Goal: Task Accomplishment & Management: Use online tool/utility

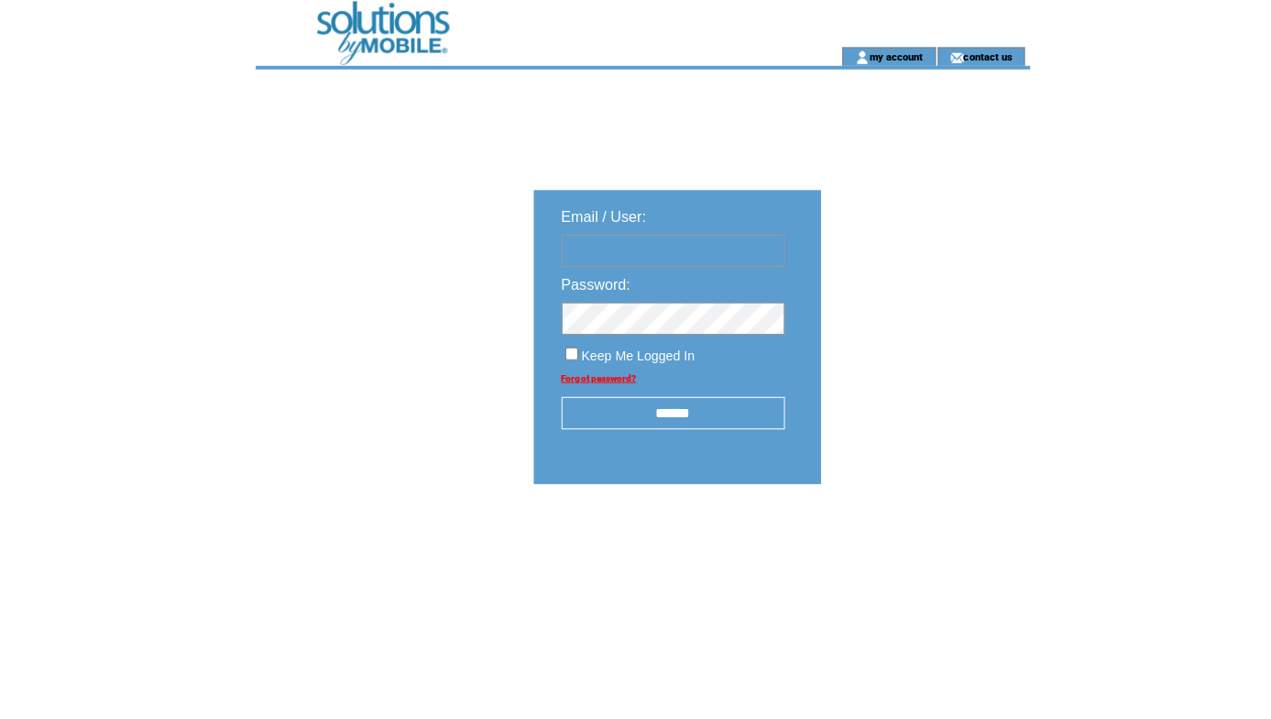
type input "**********"
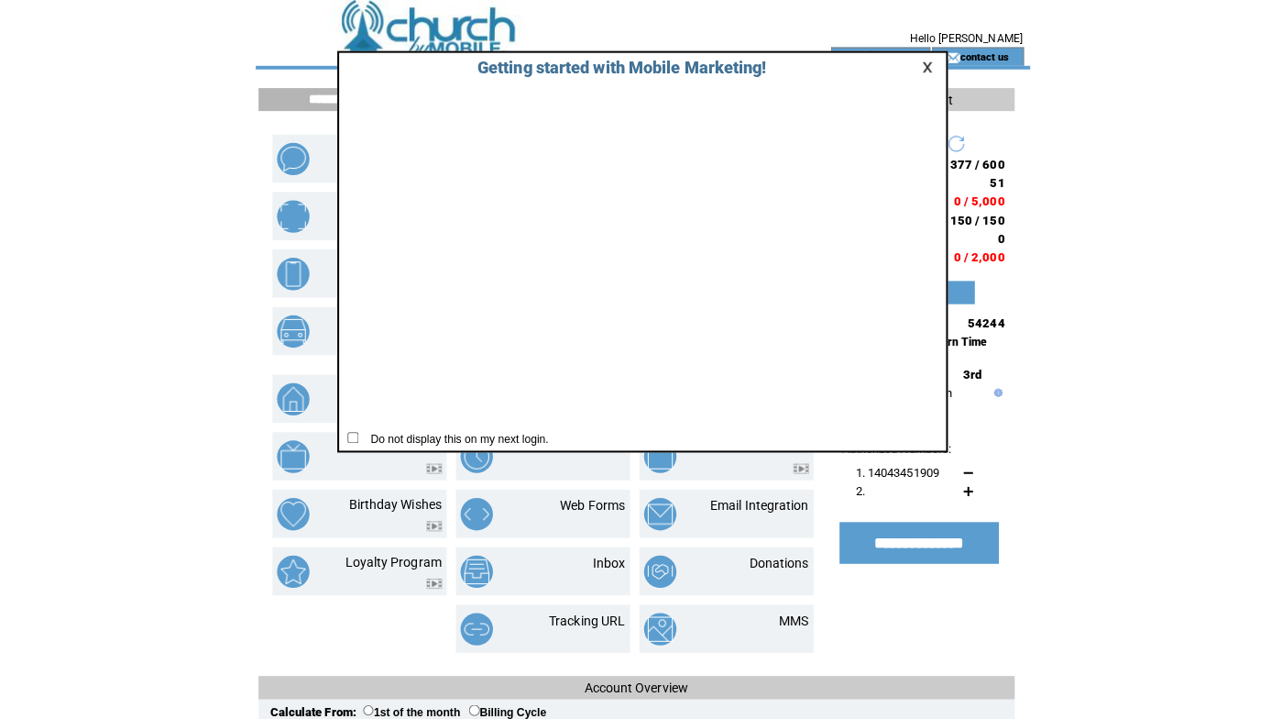
click at [917, 69] on link at bounding box center [920, 66] width 16 height 12
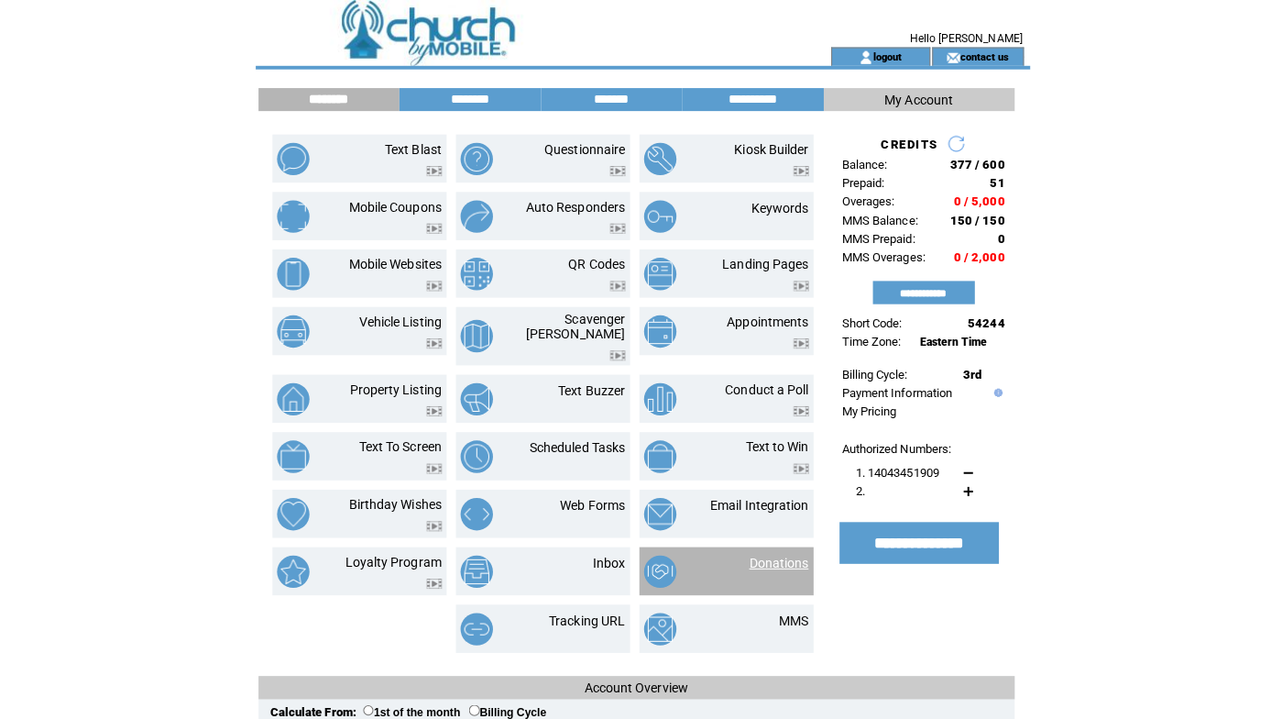
click at [764, 549] on link "Donations" at bounding box center [771, 556] width 59 height 15
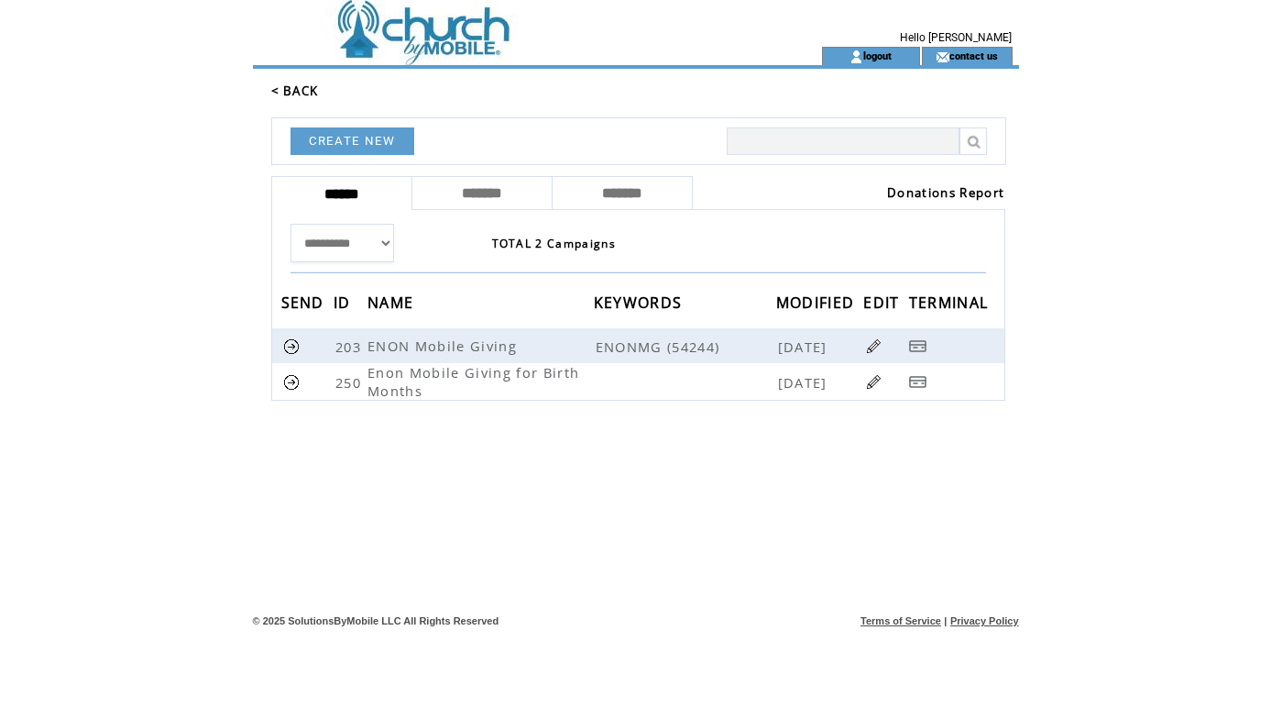
click at [972, 196] on link "Donations Report" at bounding box center [945, 192] width 117 height 16
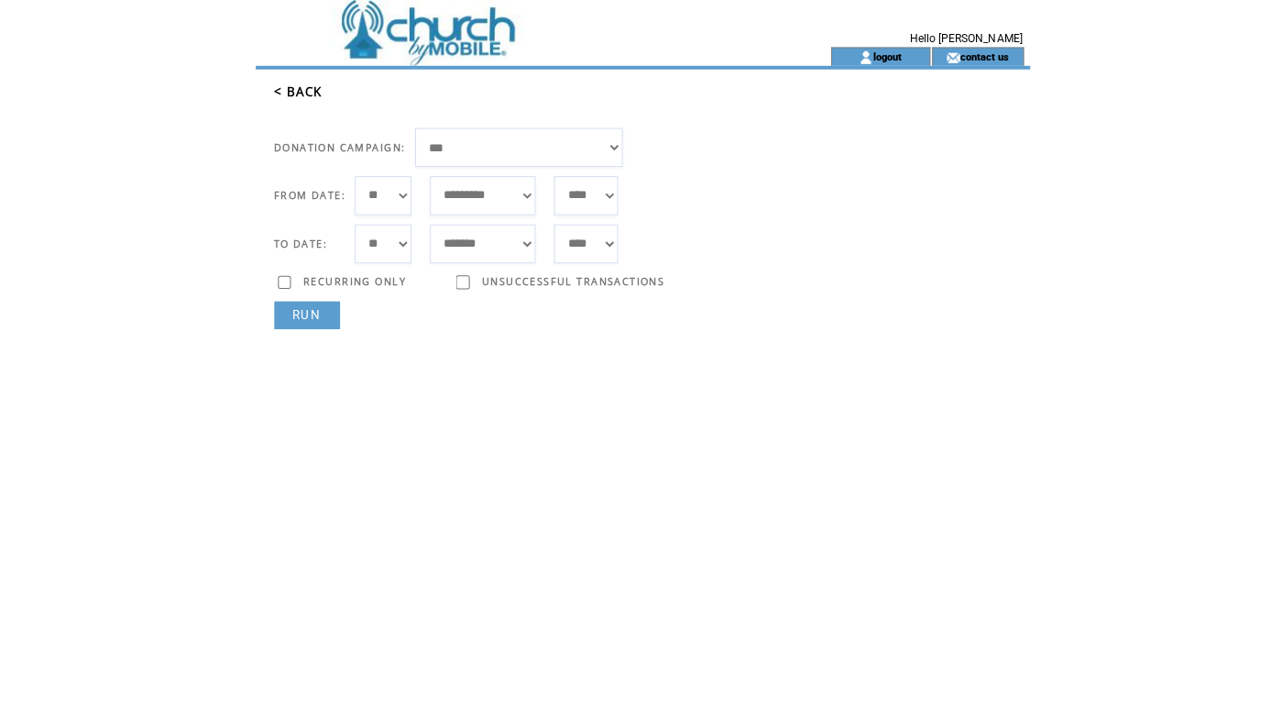
select select "***"
select select "*"
select select "**"
click at [316, 306] on link "RUN" at bounding box center [303, 311] width 65 height 27
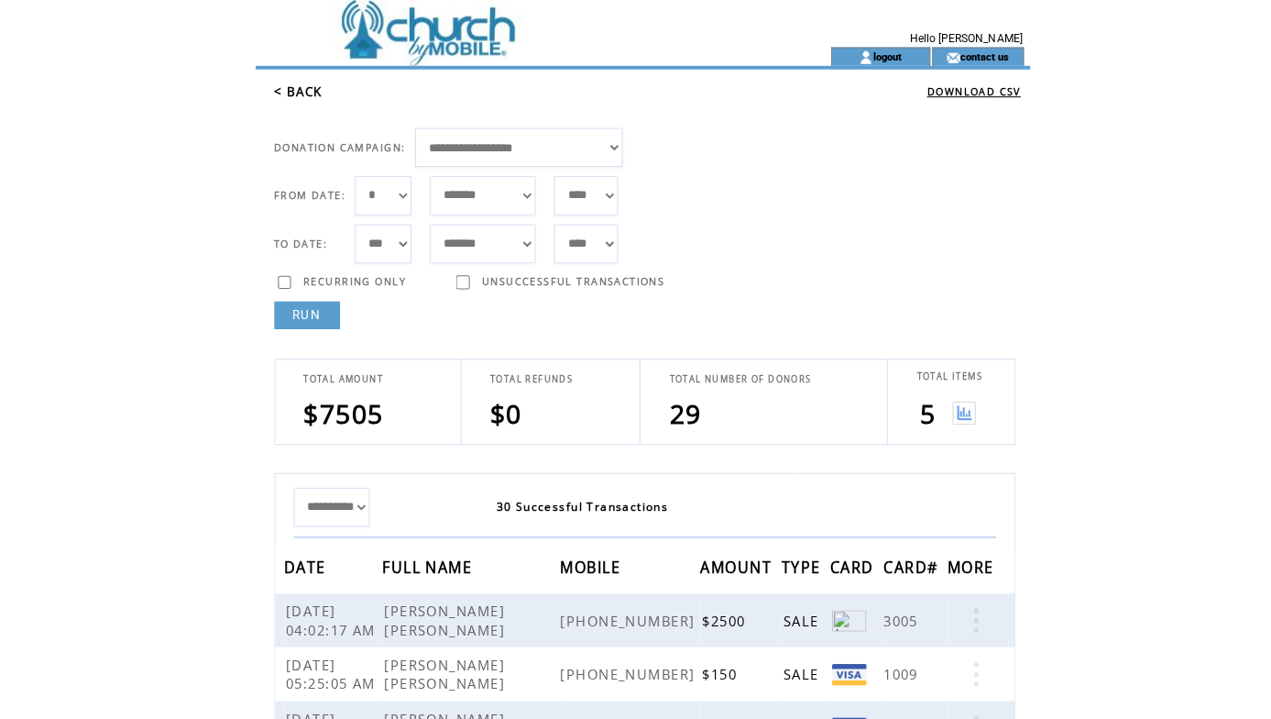
click at [951, 405] on img at bounding box center [953, 408] width 23 height 23
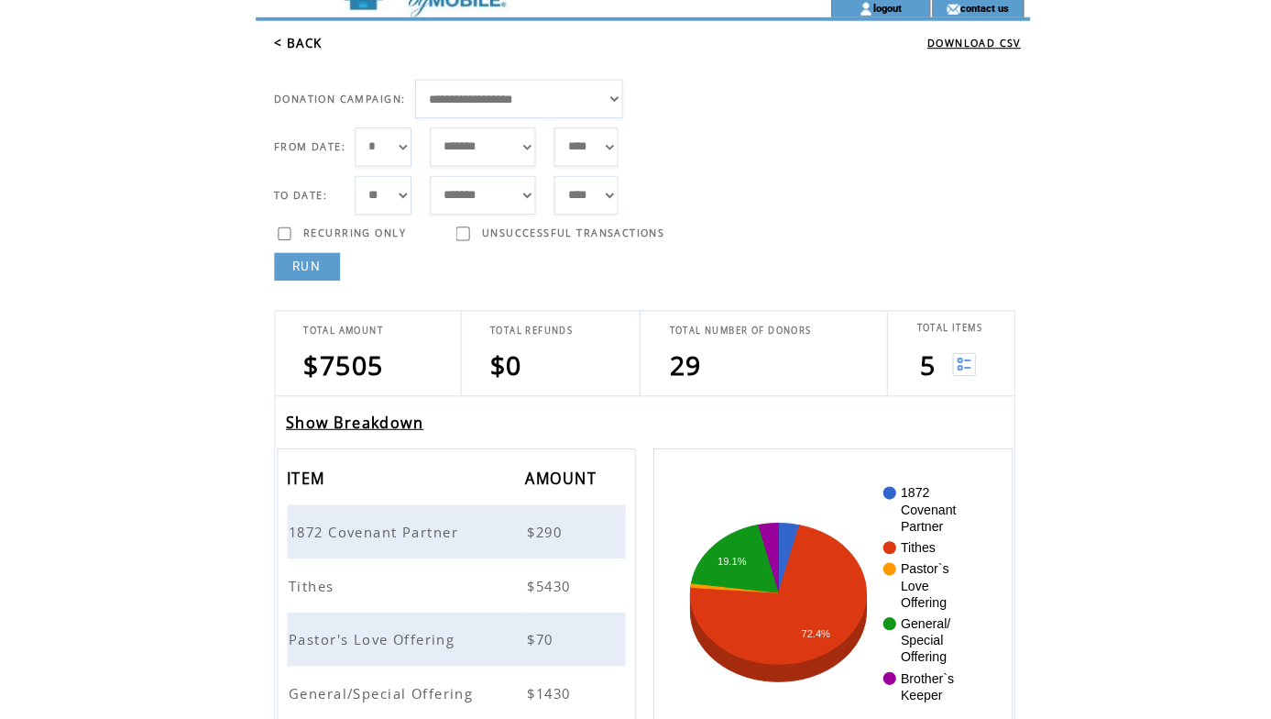
scroll to position [38, 0]
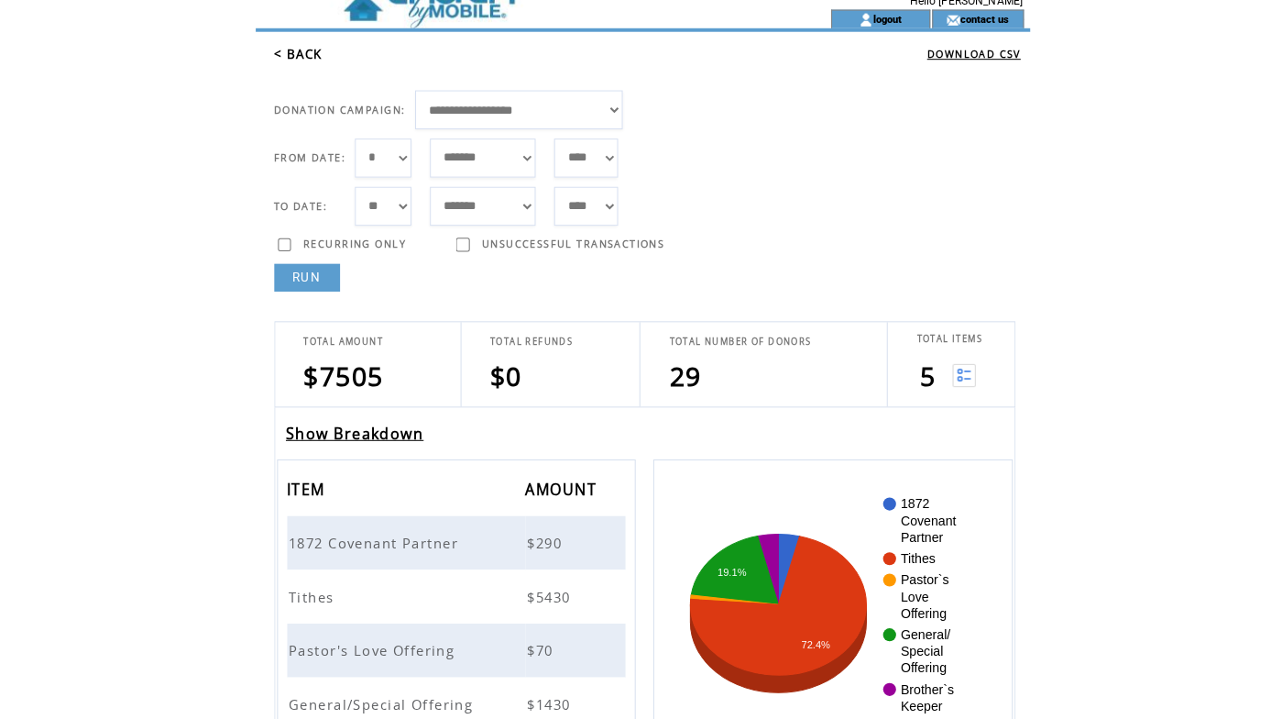
click at [358, 422] on link "Show Breakdown" at bounding box center [351, 428] width 137 height 20
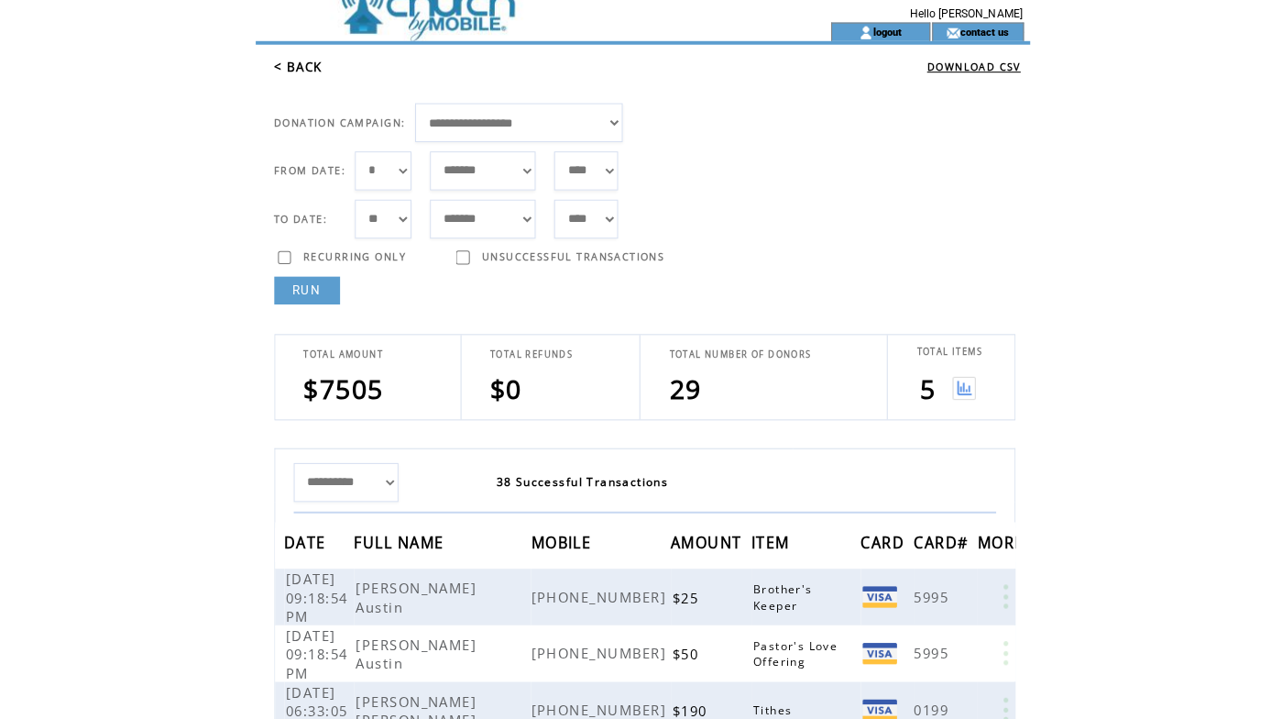
scroll to position [24, 0]
select select "*"
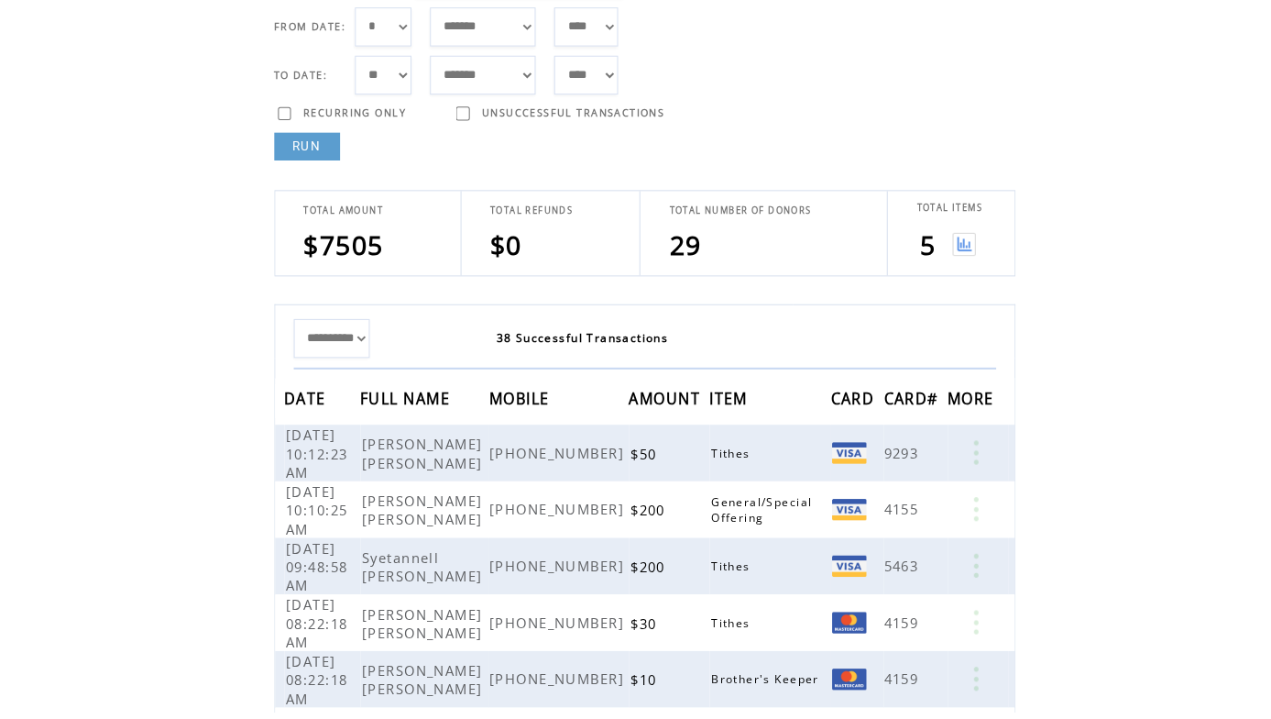
scroll to position [288, 0]
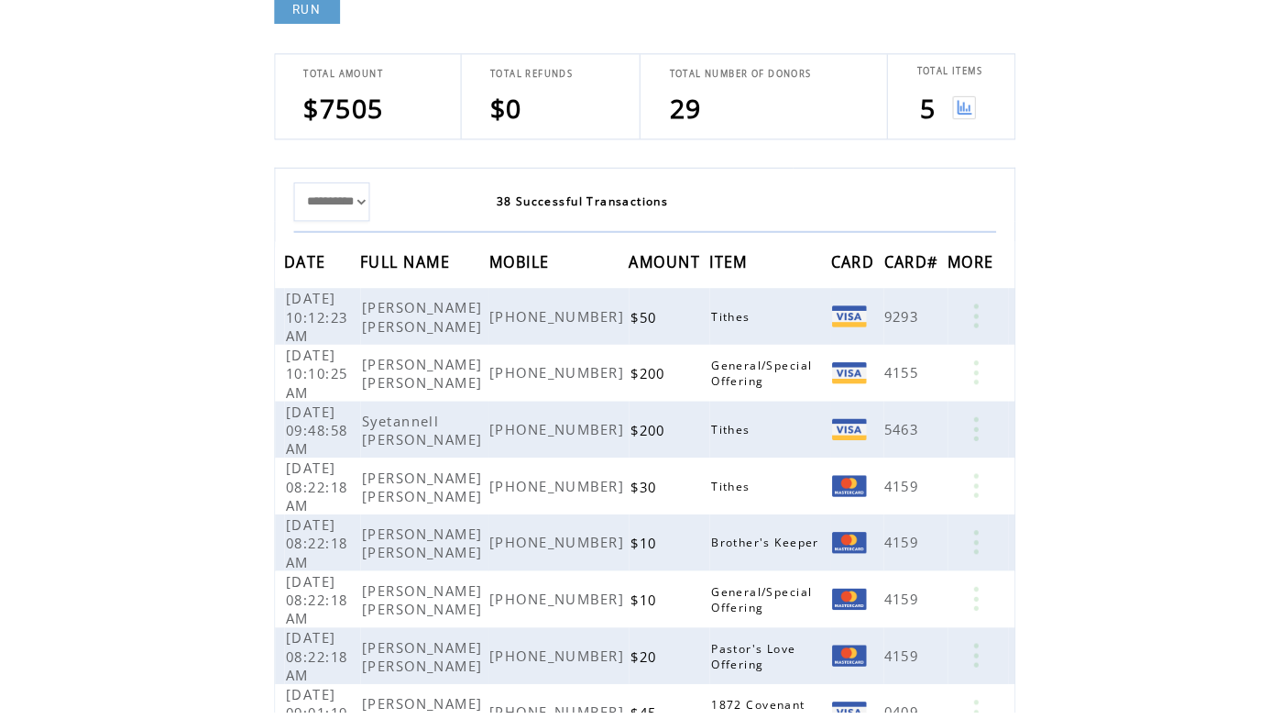
click at [948, 112] on img at bounding box center [953, 120] width 23 height 23
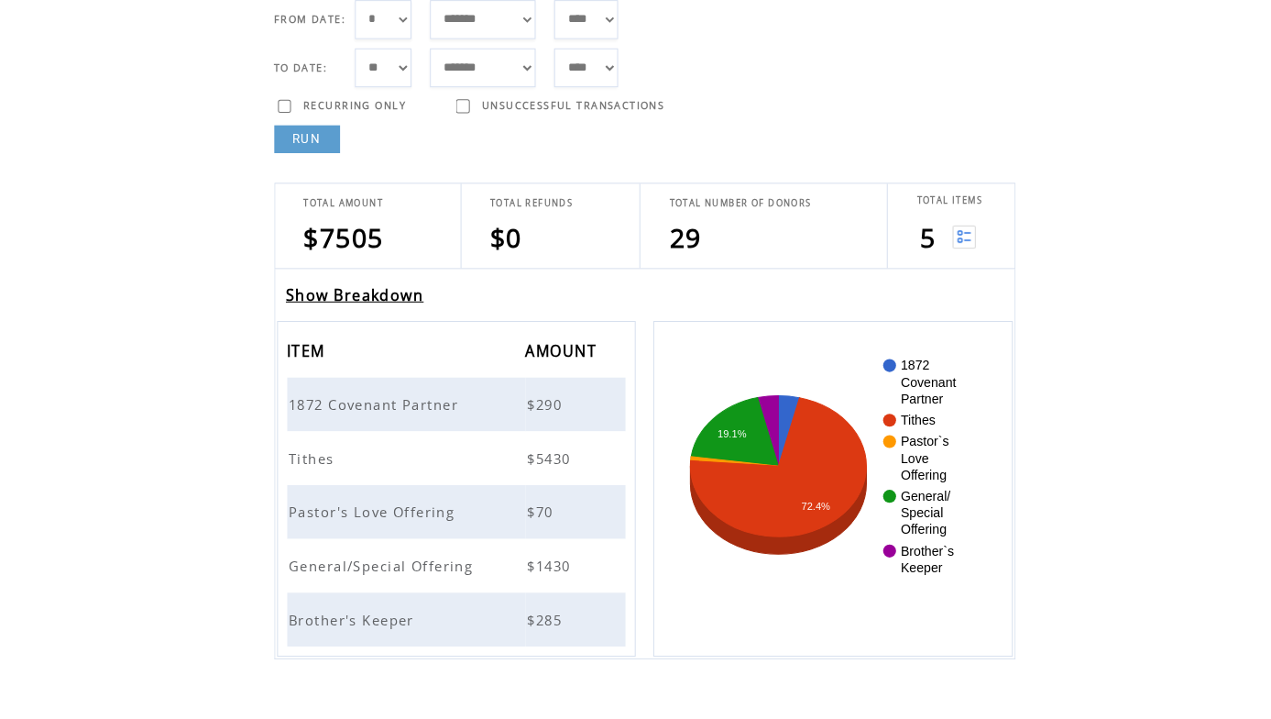
scroll to position [210, 0]
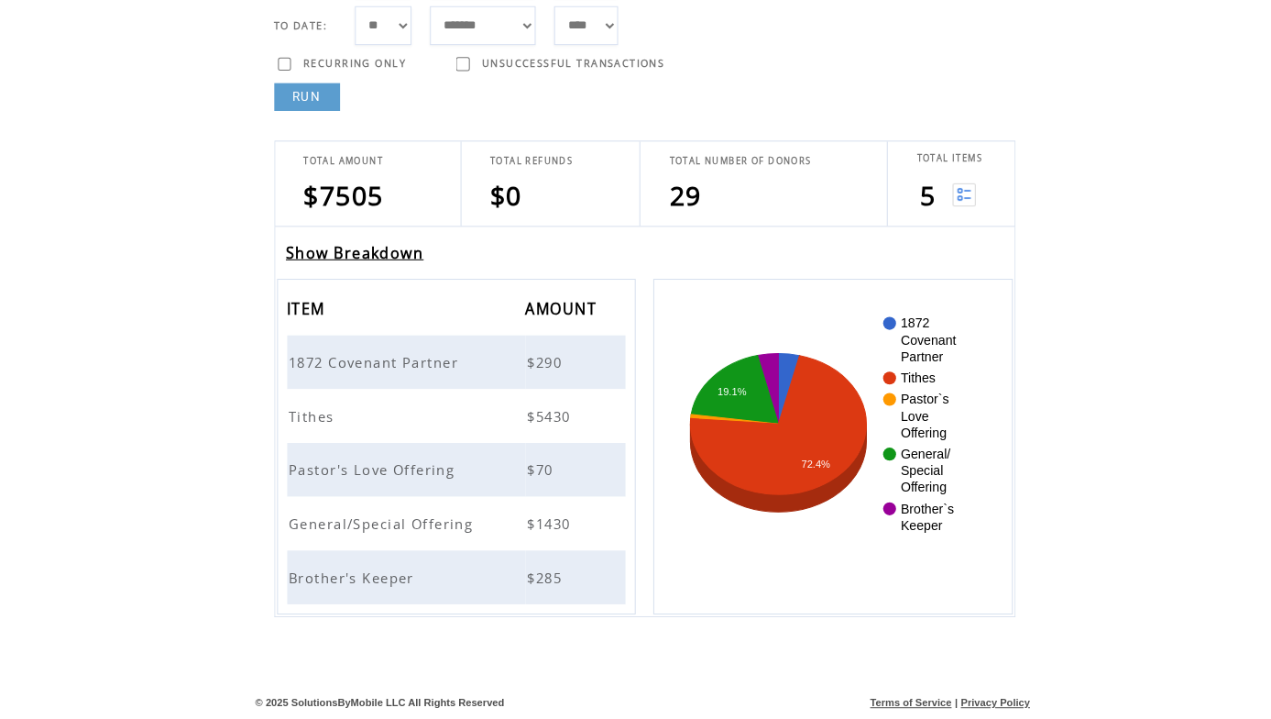
click at [417, 358] on span "1872 Covenant Partner" at bounding box center [372, 367] width 172 height 18
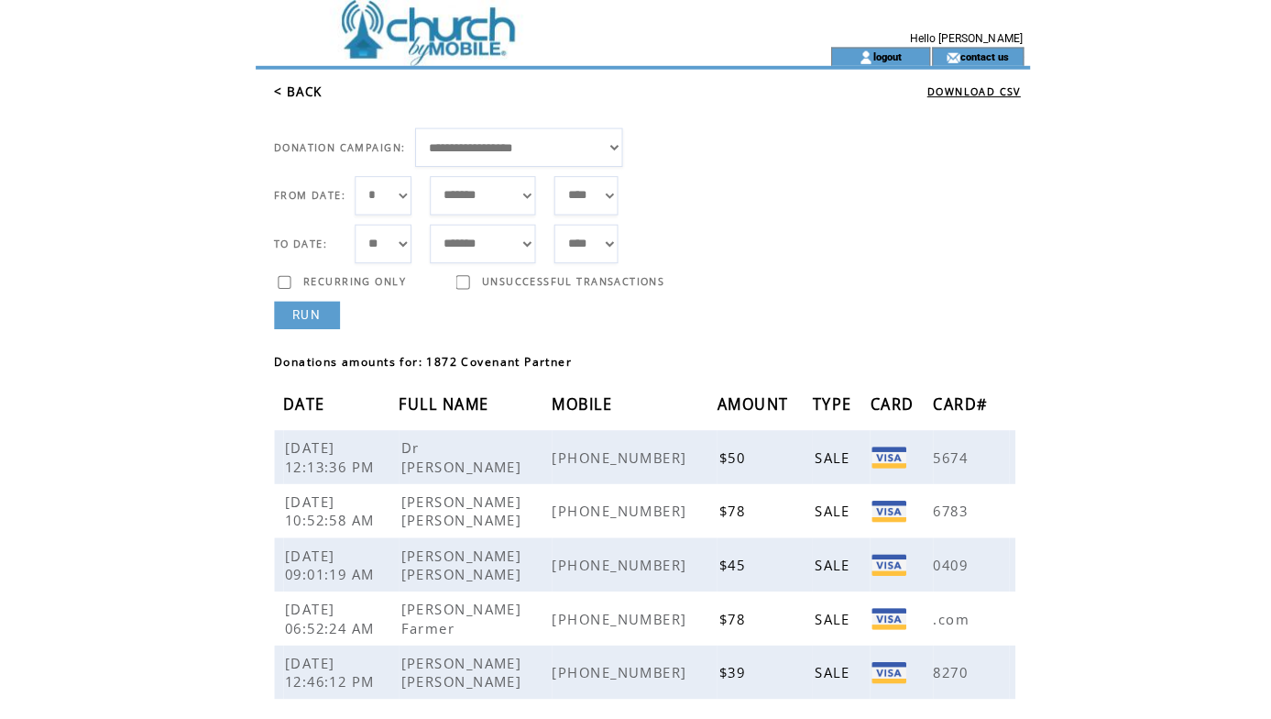
click at [300, 87] on link "< BACK" at bounding box center [295, 90] width 48 height 16
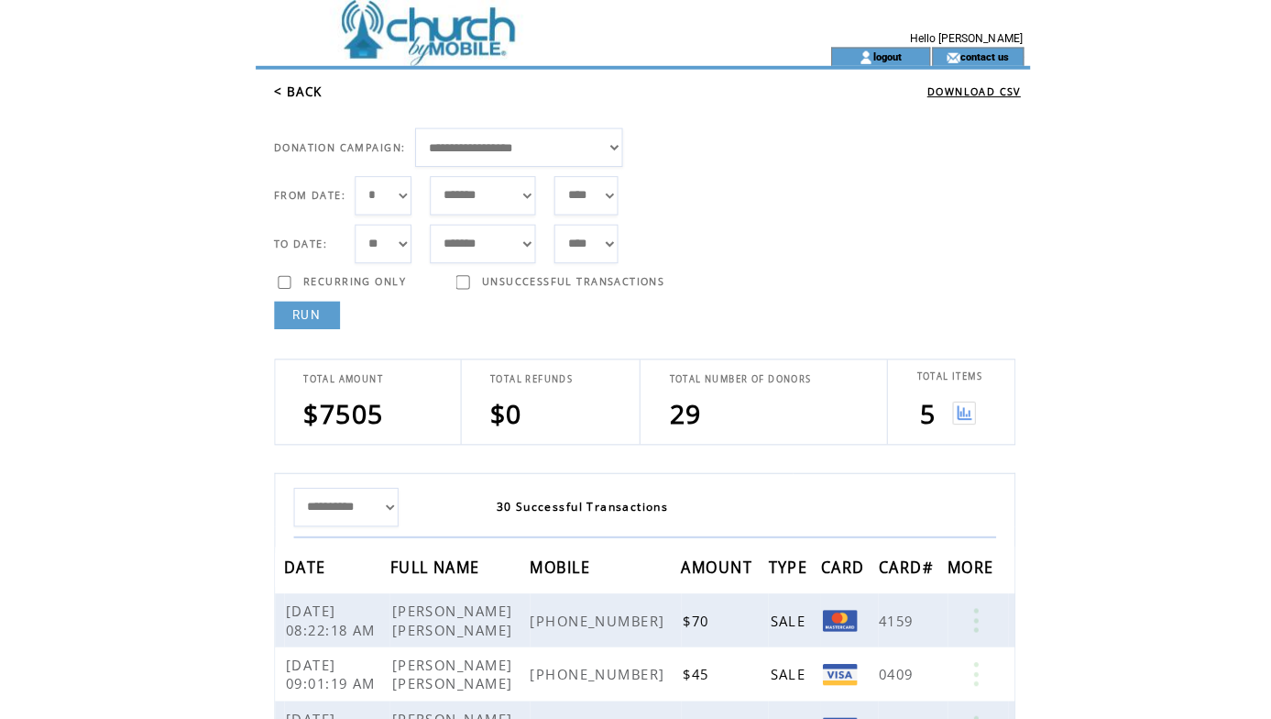
click at [950, 412] on img at bounding box center [953, 408] width 23 height 23
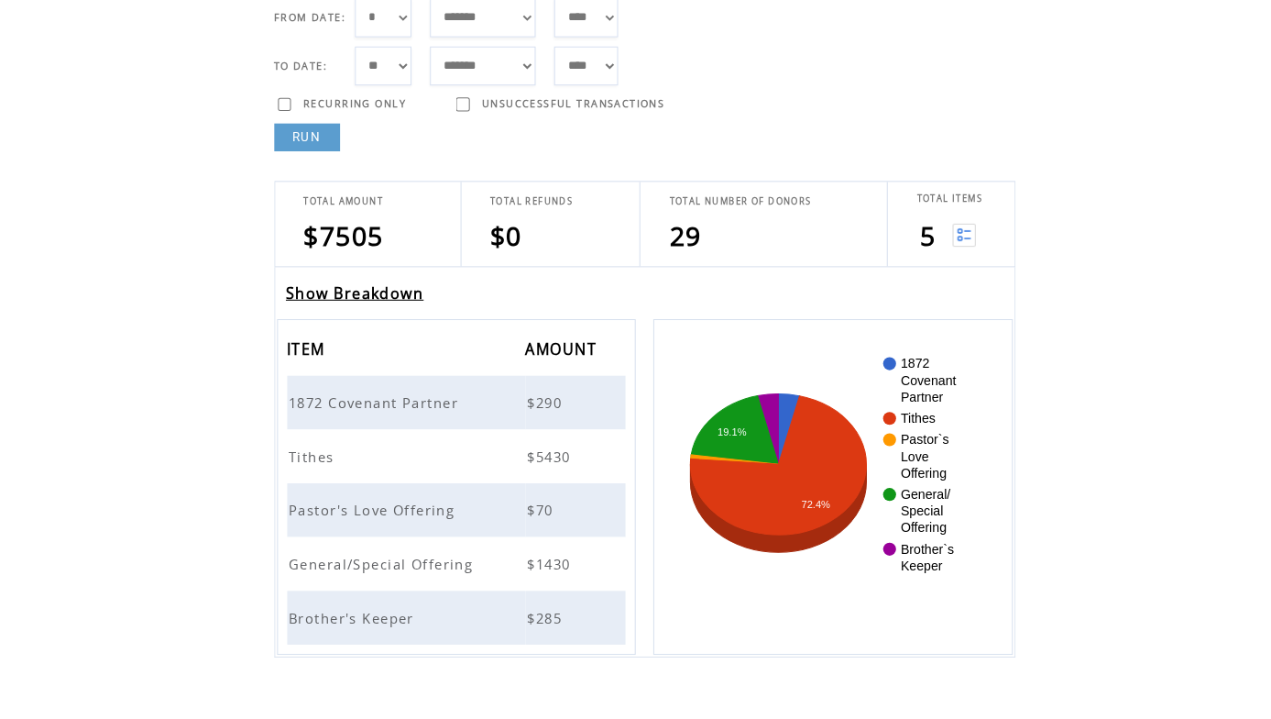
scroll to position [212, 0]
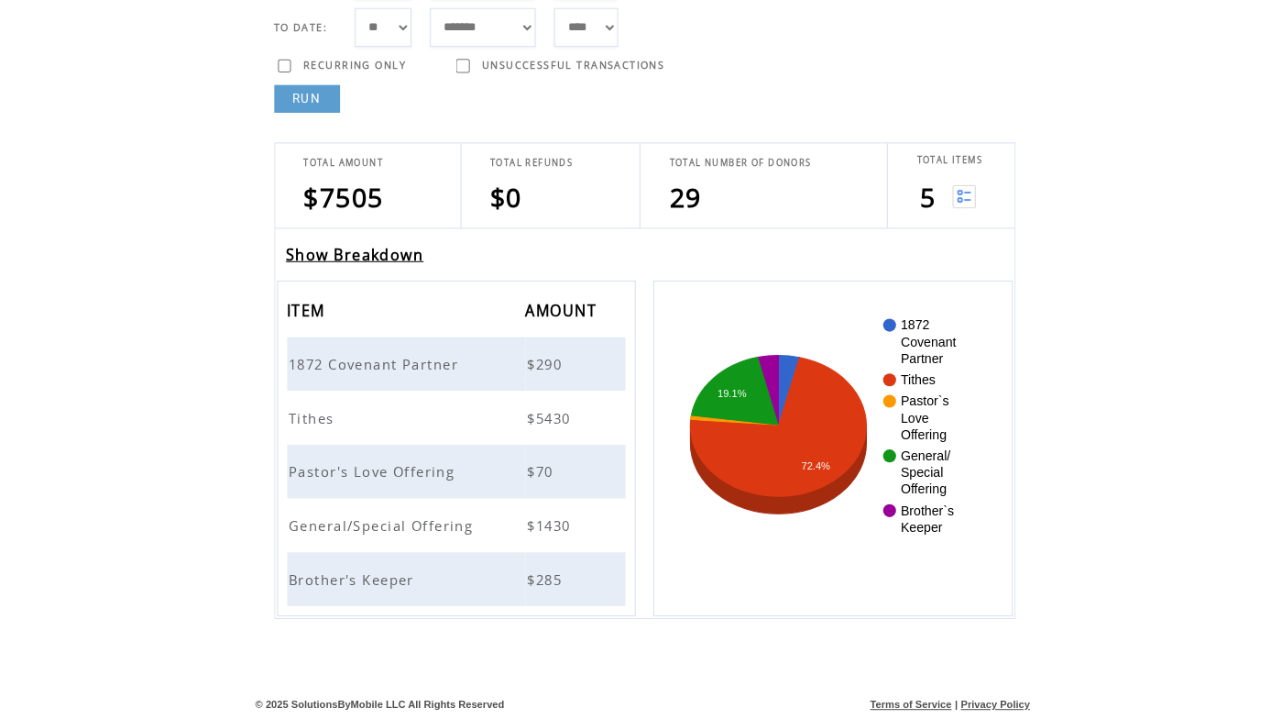
click at [302, 412] on span "Tithes" at bounding box center [310, 421] width 49 height 18
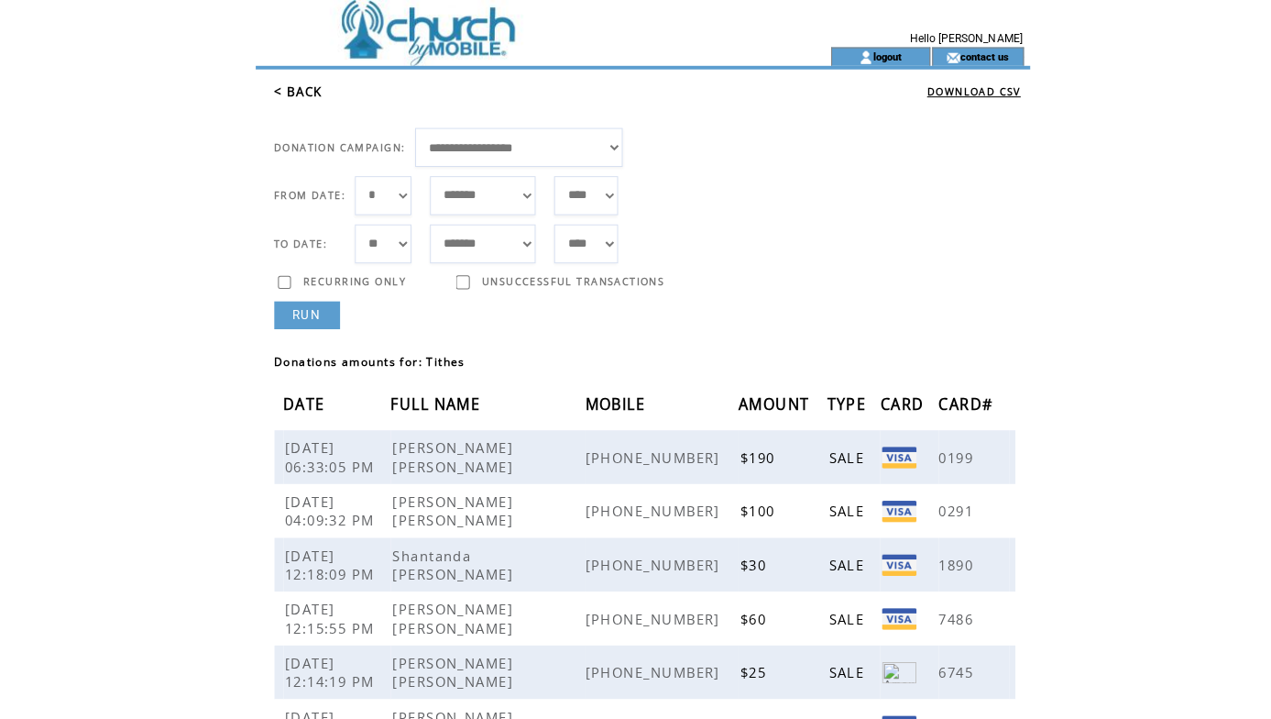
click at [292, 92] on link "< BACK" at bounding box center [295, 90] width 48 height 16
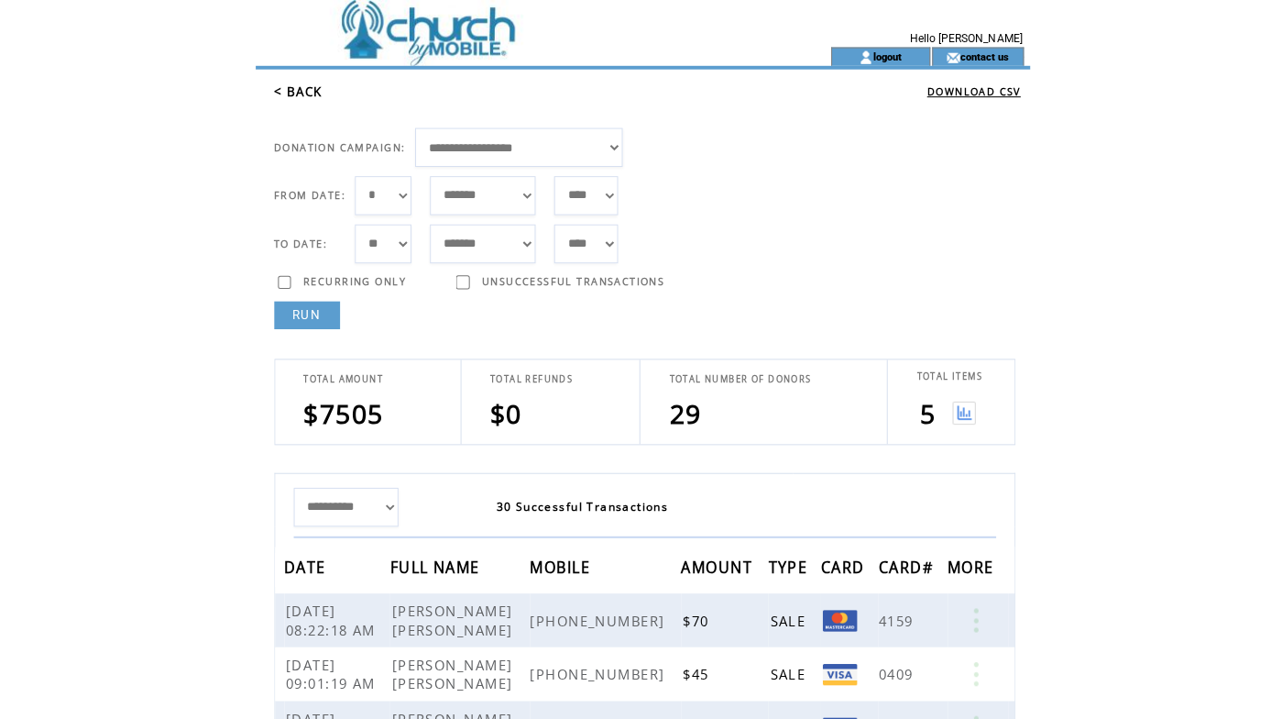
click at [957, 406] on img at bounding box center [953, 408] width 23 height 23
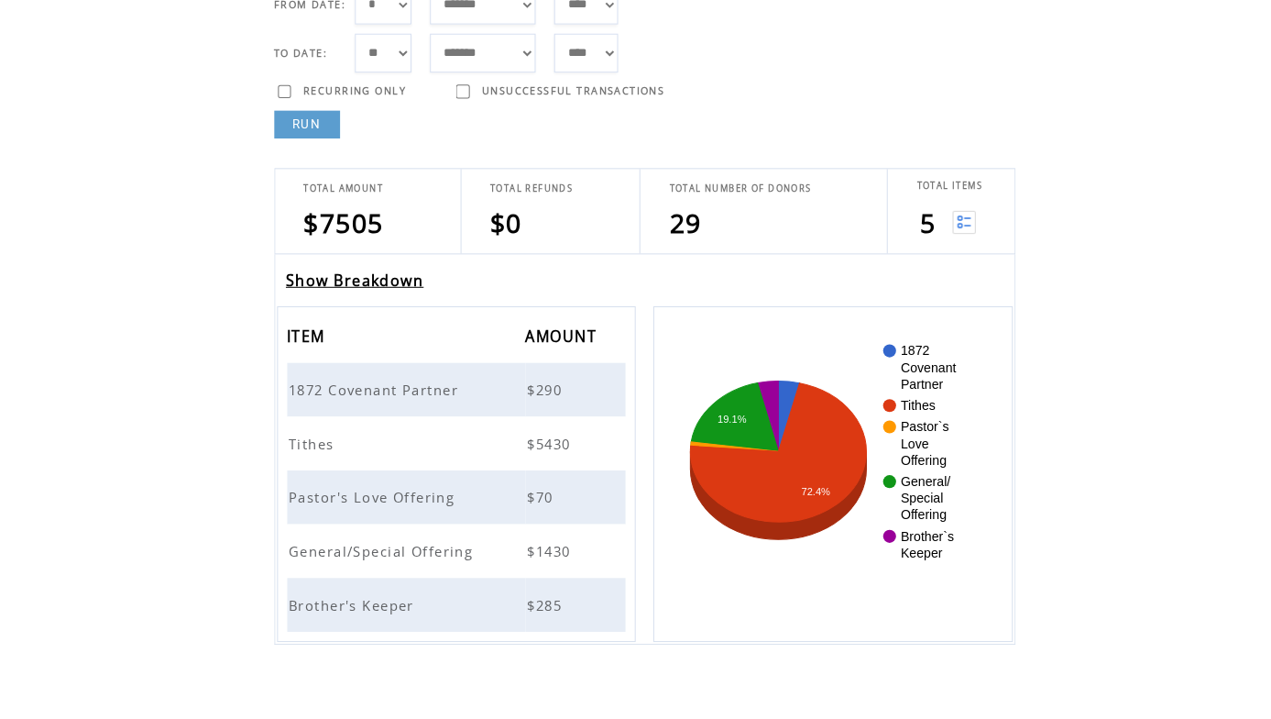
scroll to position [218, 0]
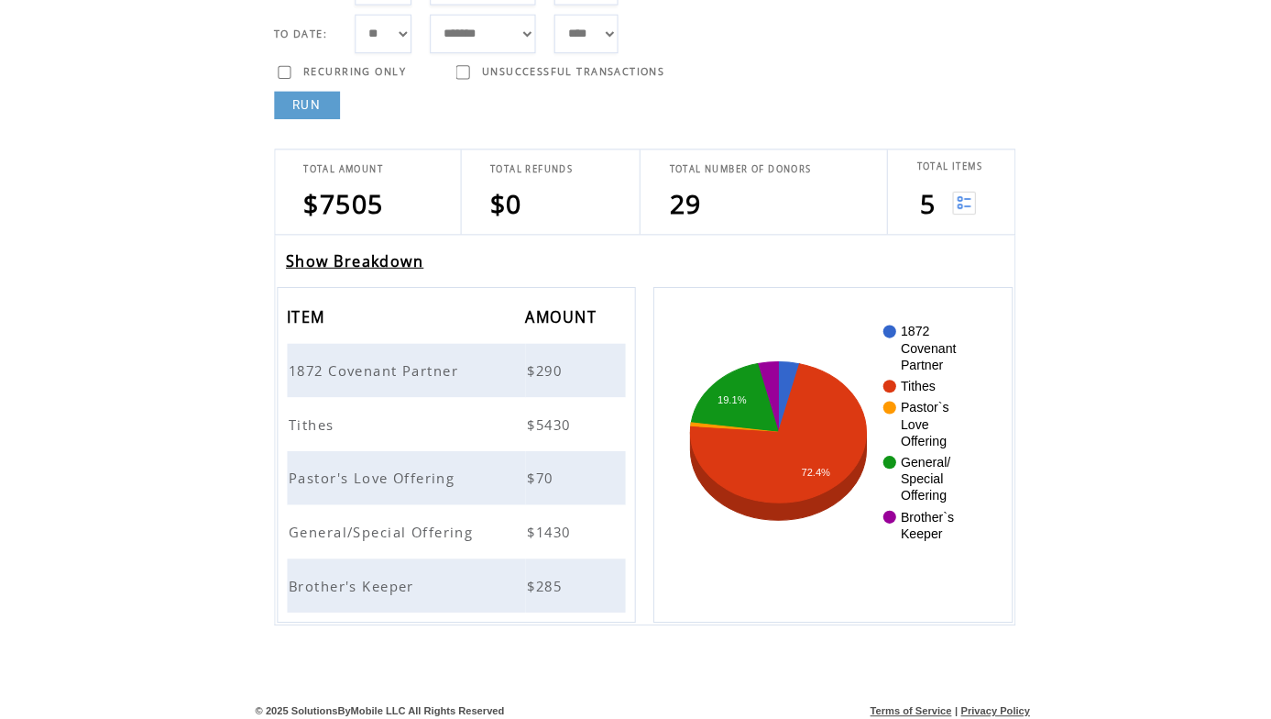
click at [361, 465] on span "Pastor's Love Offering" at bounding box center [370, 474] width 169 height 18
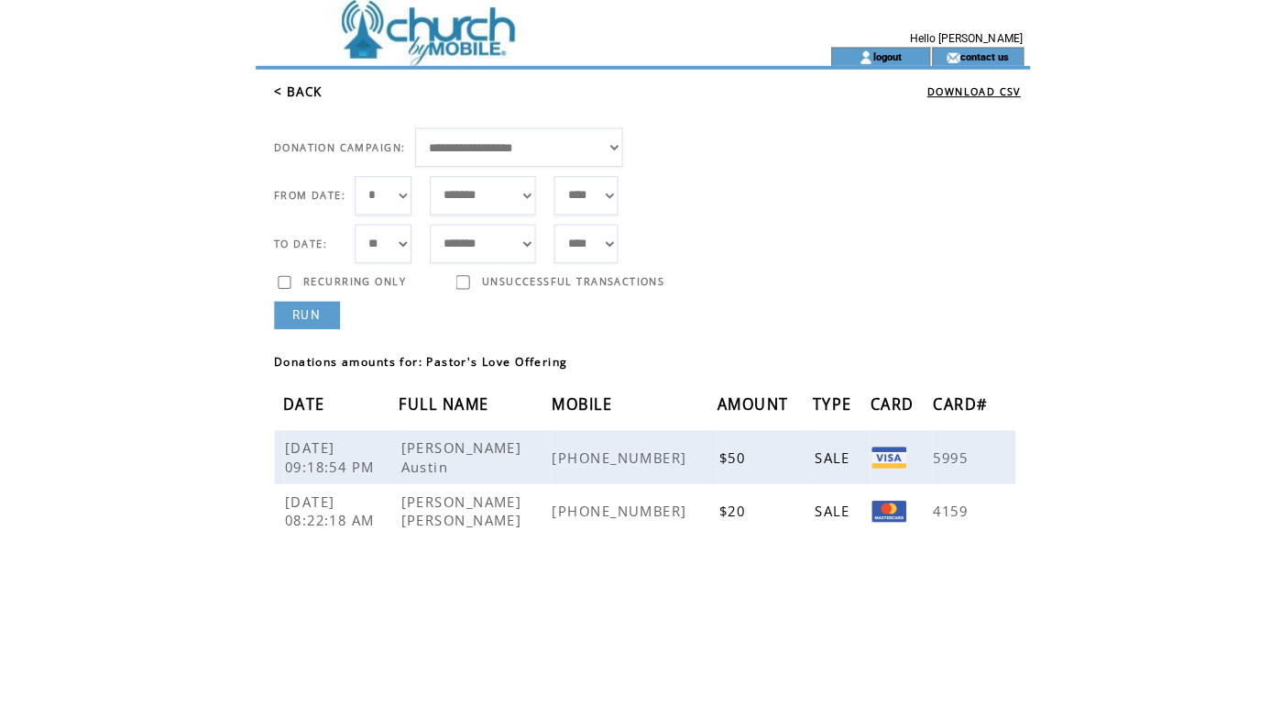
click at [303, 93] on link "< BACK" at bounding box center [295, 90] width 48 height 16
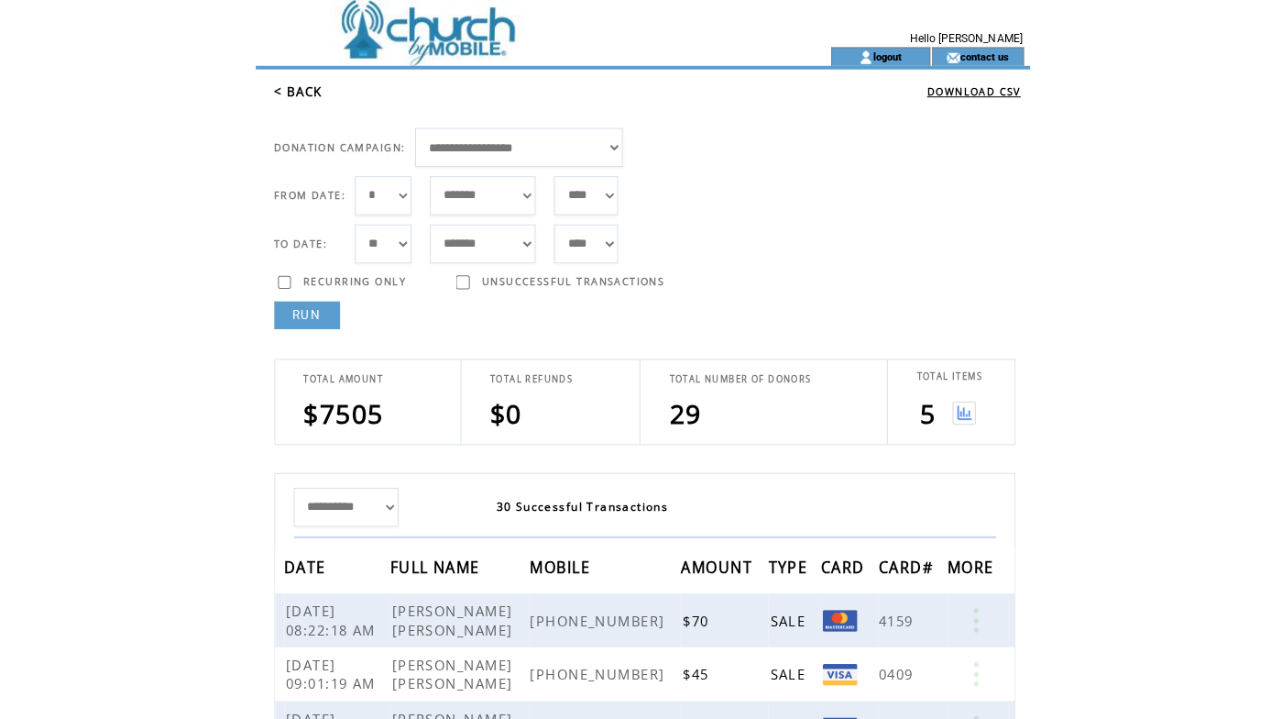
click at [947, 407] on img at bounding box center [953, 408] width 23 height 23
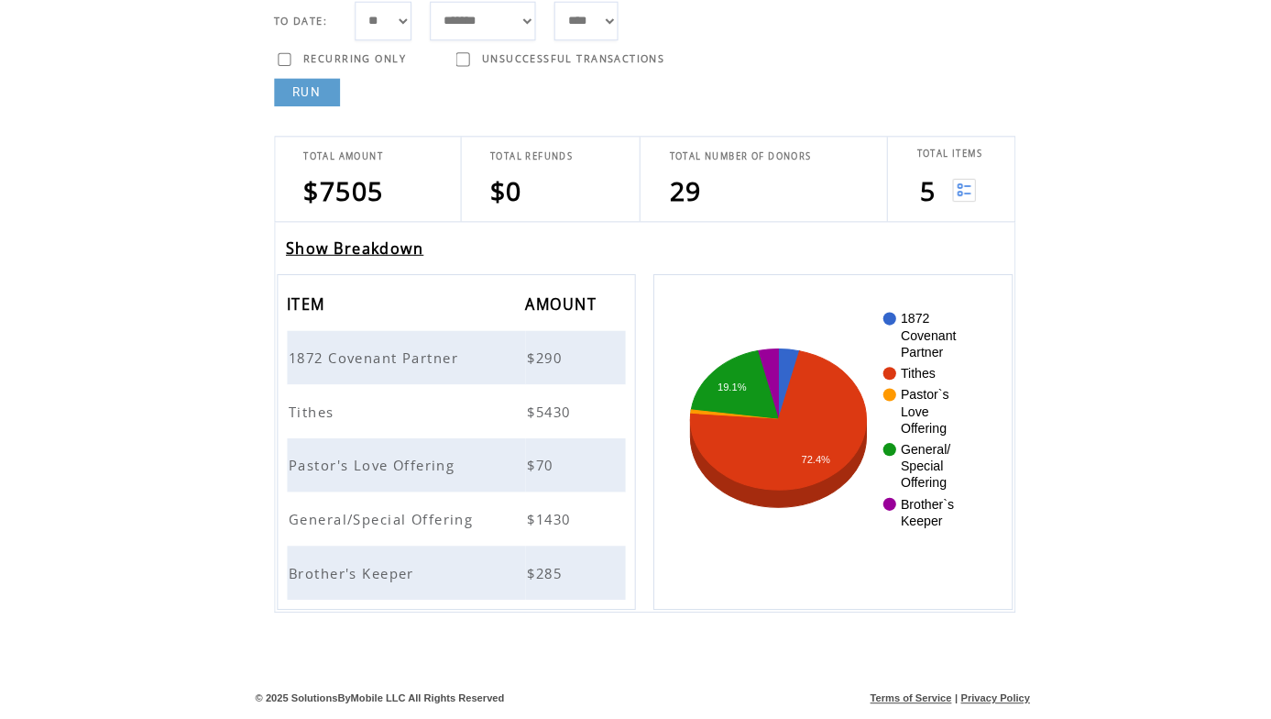
scroll to position [210, 0]
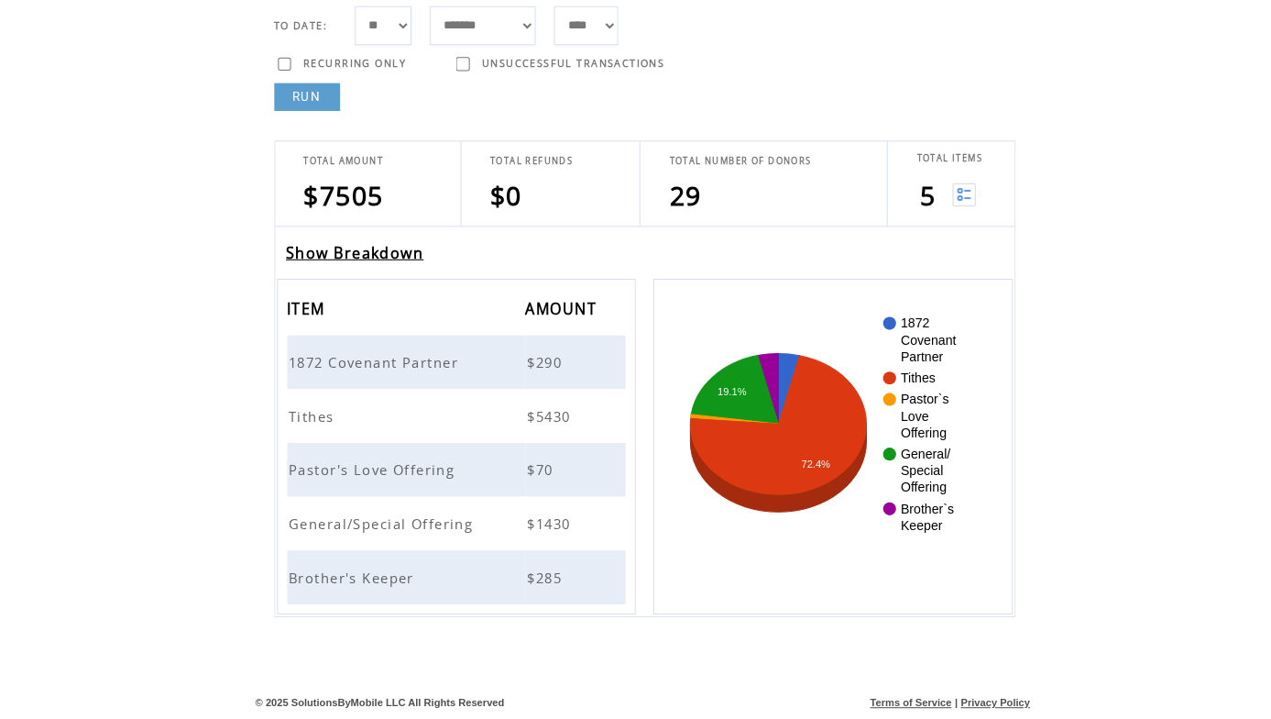
click at [390, 518] on span "General/Special Offering" at bounding box center [379, 527] width 187 height 18
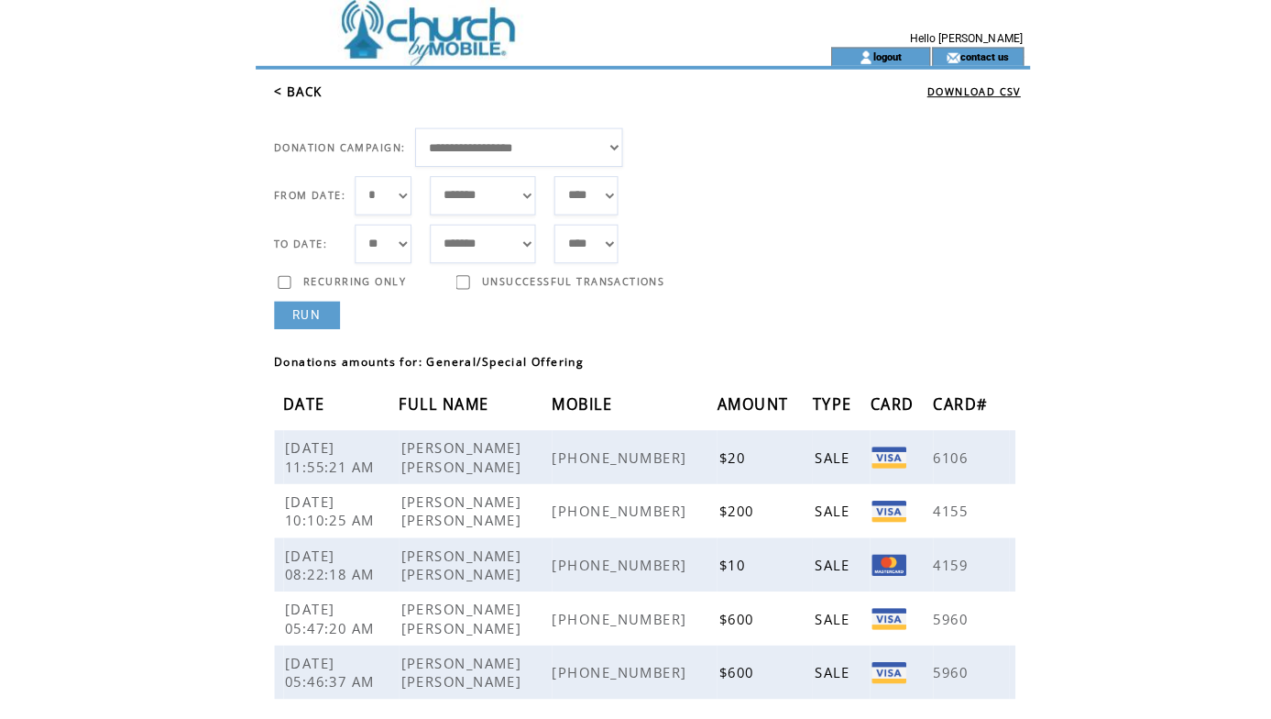
click at [301, 88] on link "< BACK" at bounding box center [295, 90] width 48 height 16
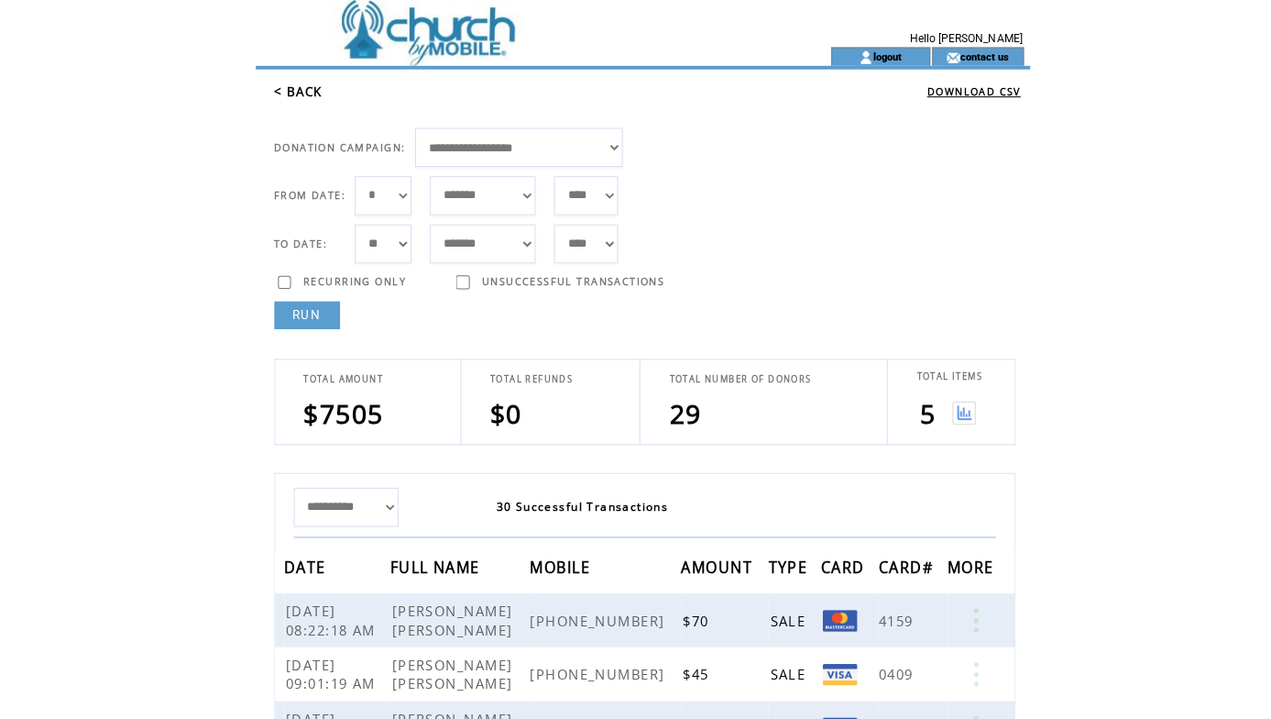
click at [957, 403] on img at bounding box center [953, 408] width 23 height 23
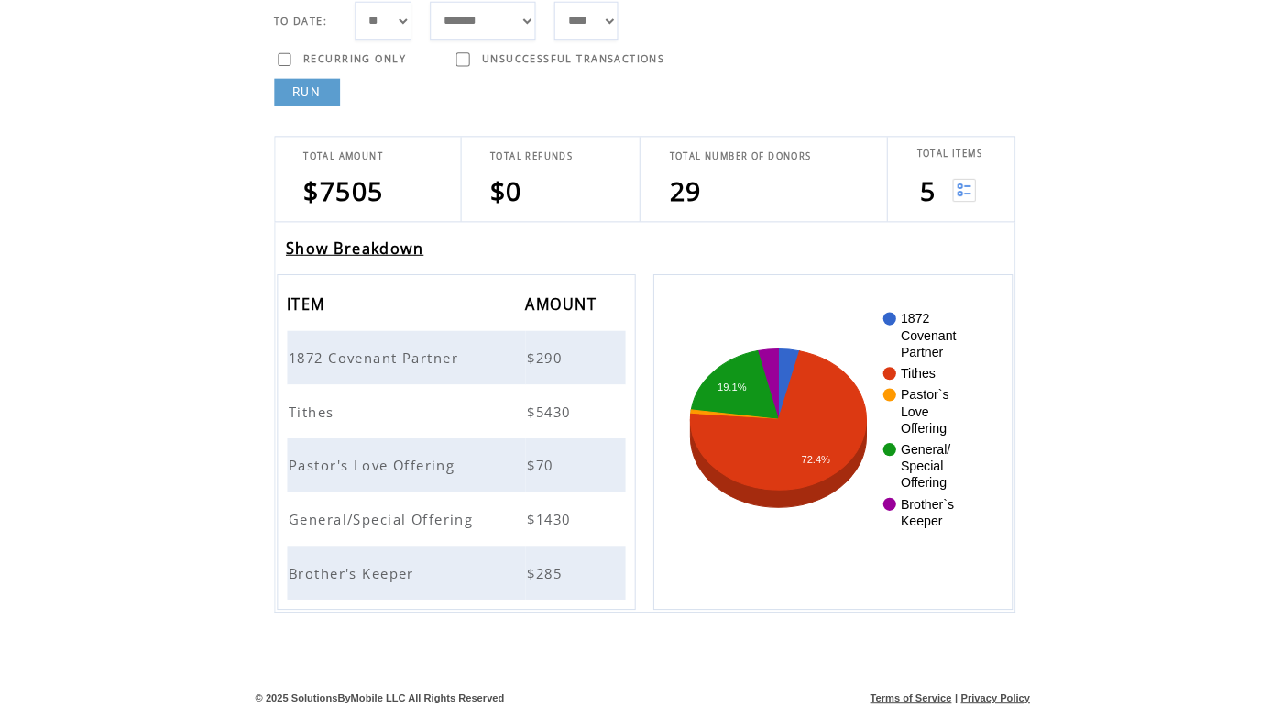
scroll to position [219, 0]
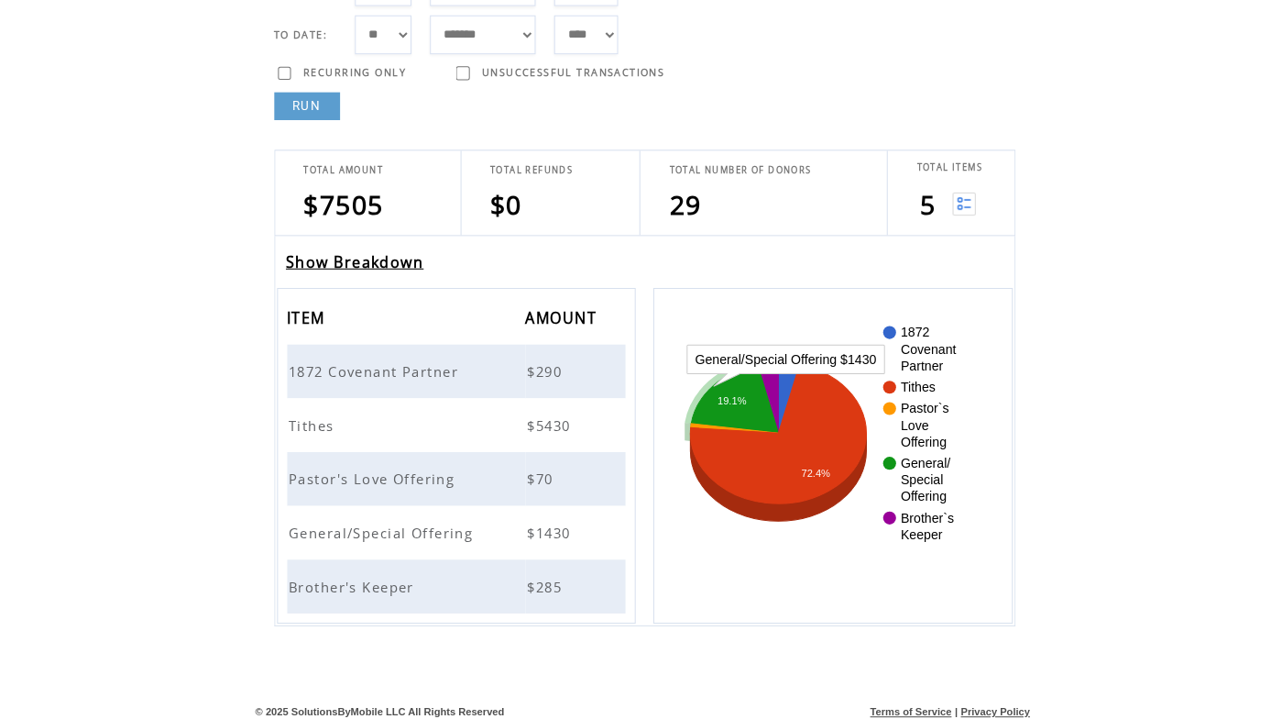
click at [343, 571] on span "Brother's Keeper" at bounding box center [350, 580] width 128 height 18
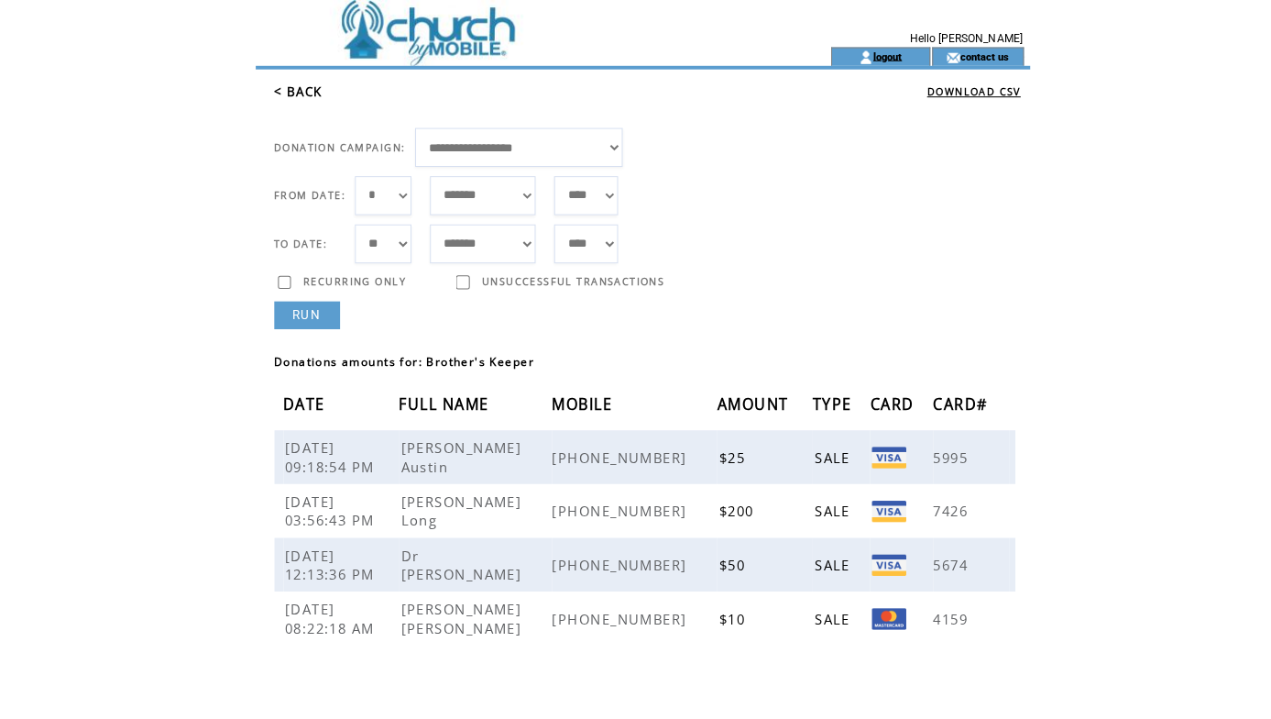
click at [884, 54] on link "logout" at bounding box center [877, 55] width 28 height 12
